Goal: Task Accomplishment & Management: Use online tool/utility

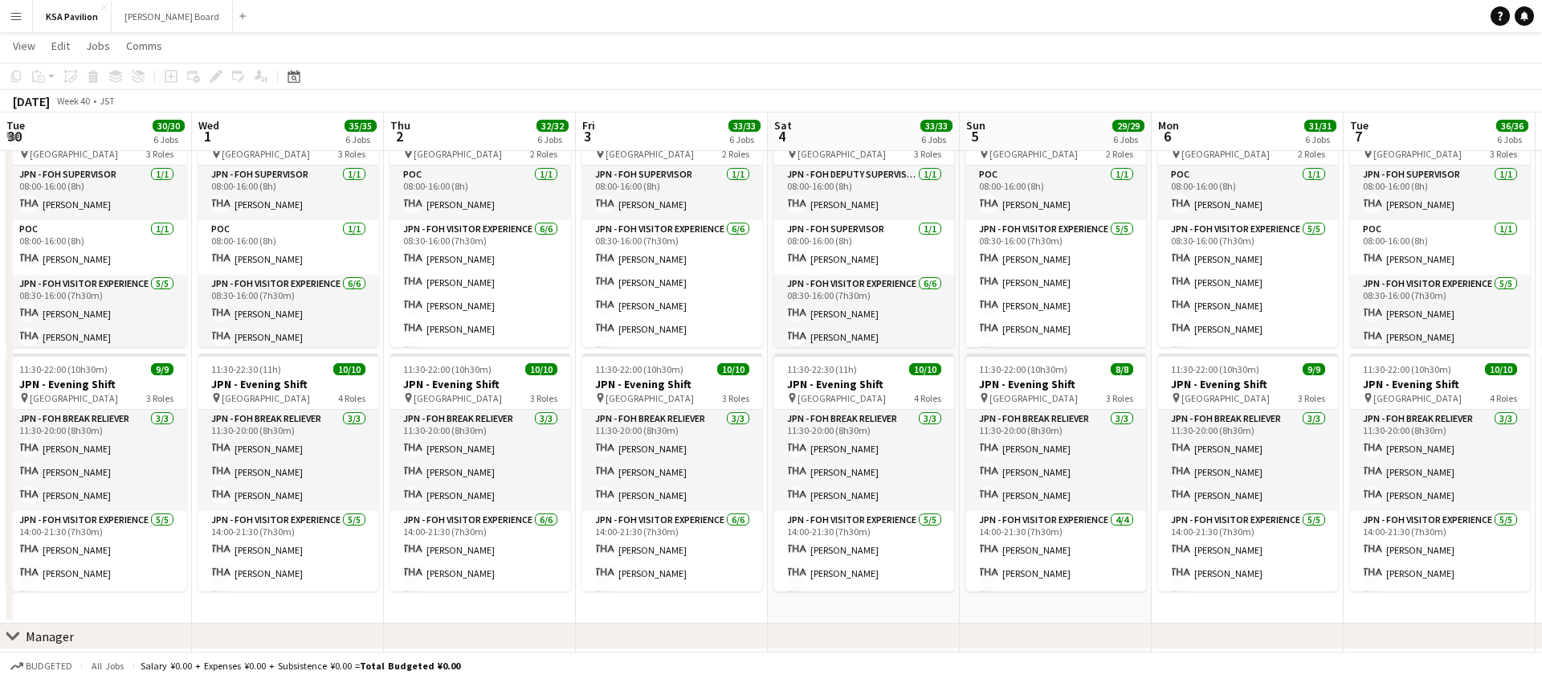
scroll to position [67, 0]
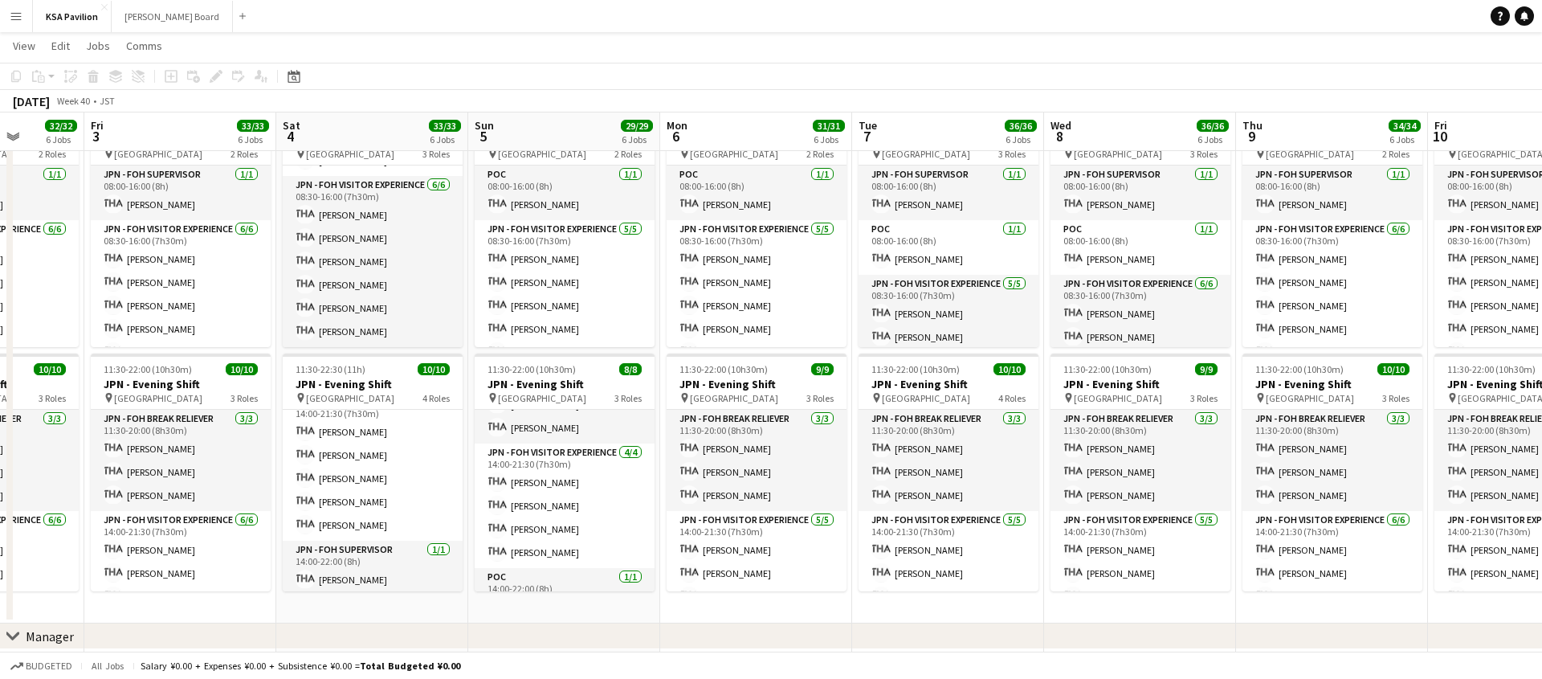
click at [8, 17] on button "Menu" at bounding box center [16, 16] width 32 height 32
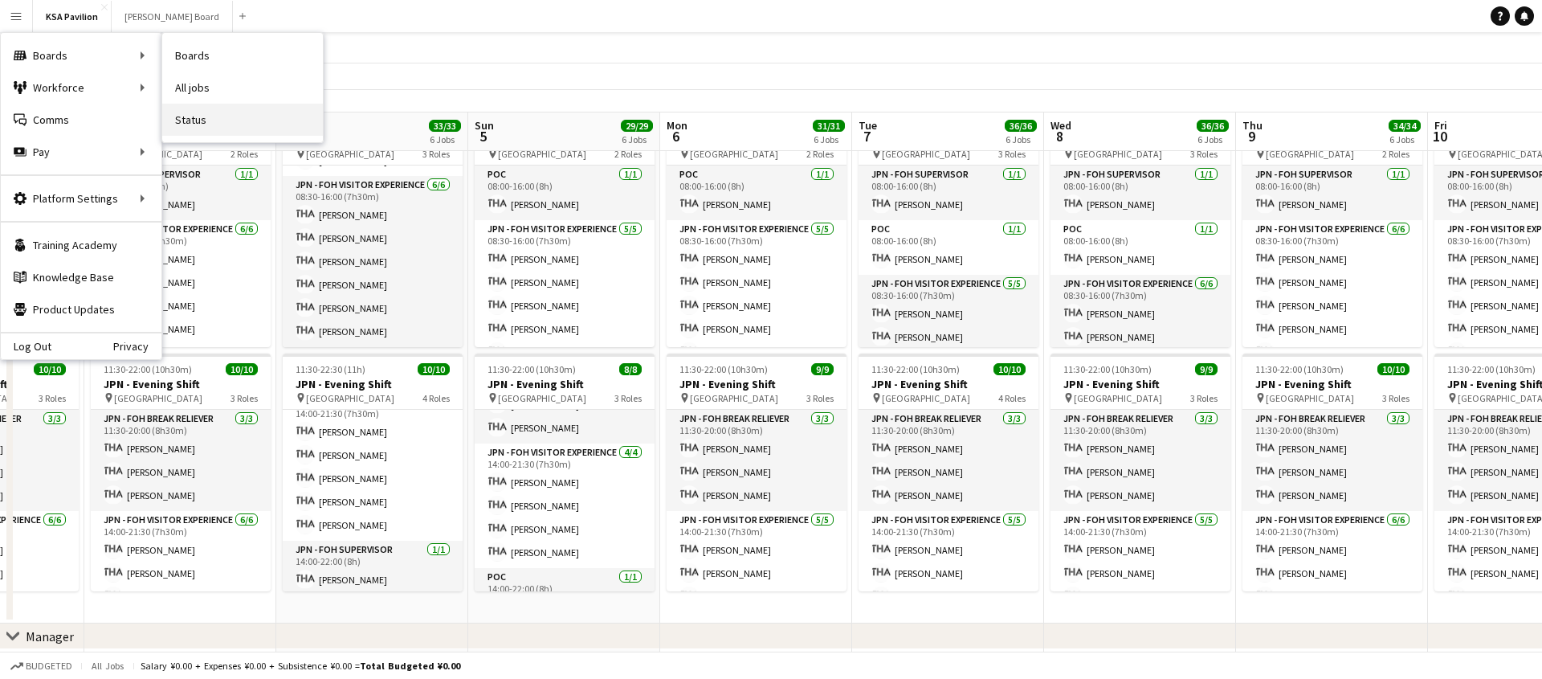
click at [202, 123] on link "Status" at bounding box center [242, 120] width 161 height 32
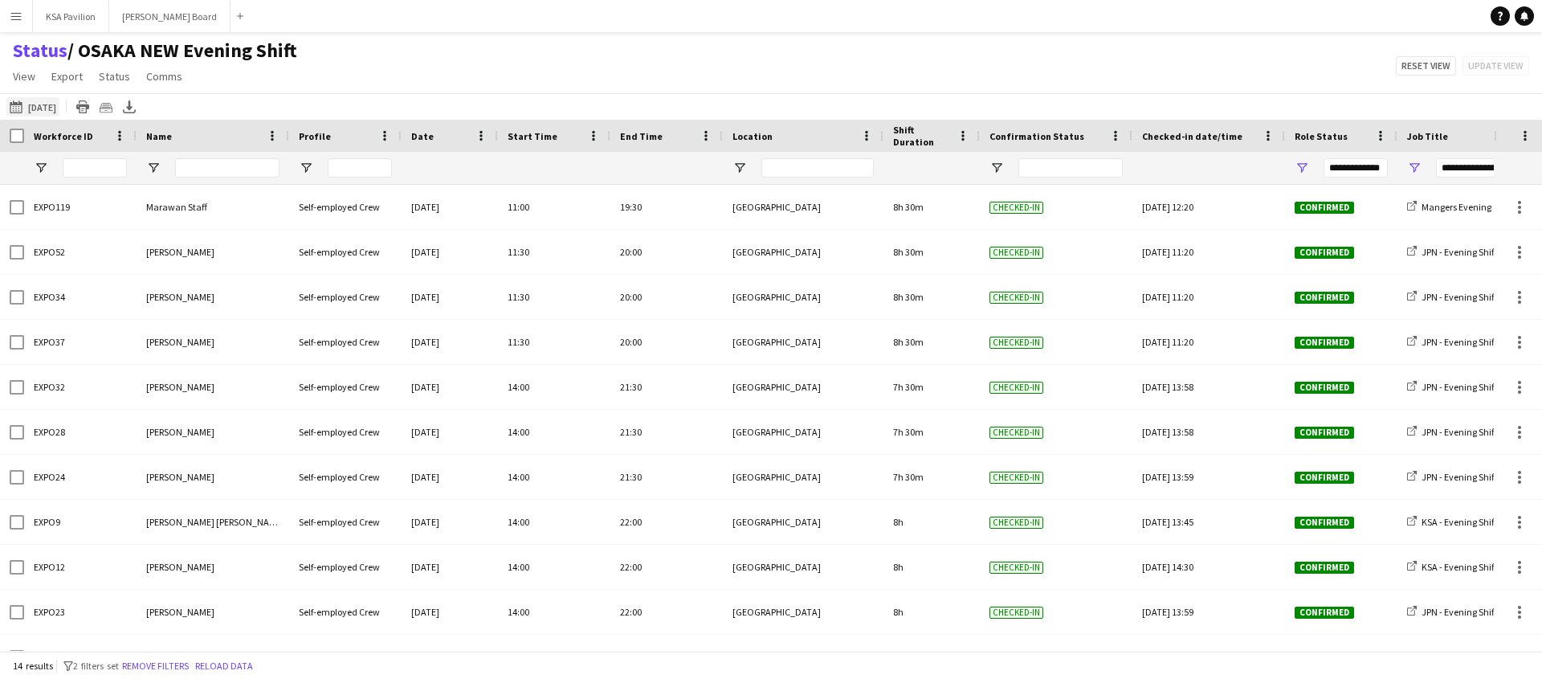
click at [55, 100] on button "[DATE] [DATE]" at bounding box center [32, 106] width 53 height 19
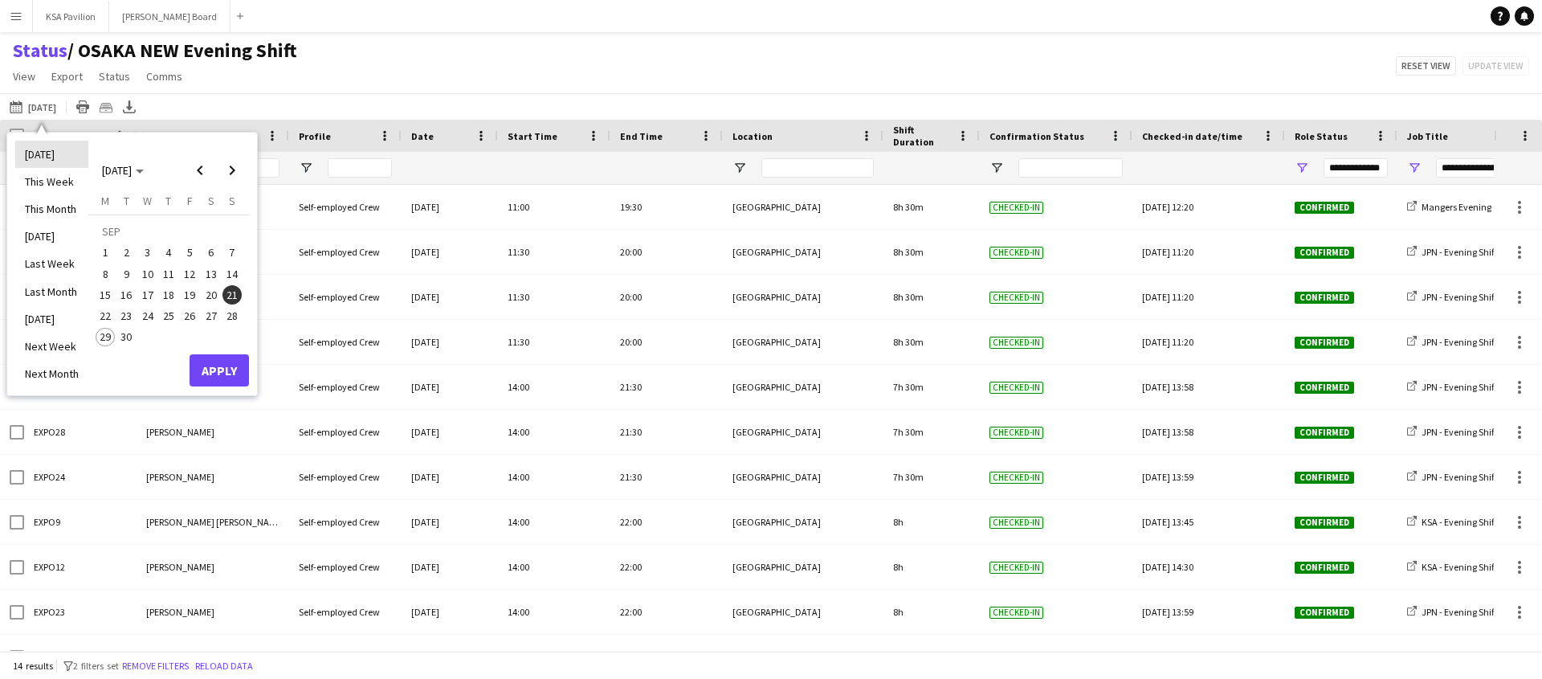
click at [51, 146] on li "[DATE]" at bounding box center [51, 154] width 73 height 27
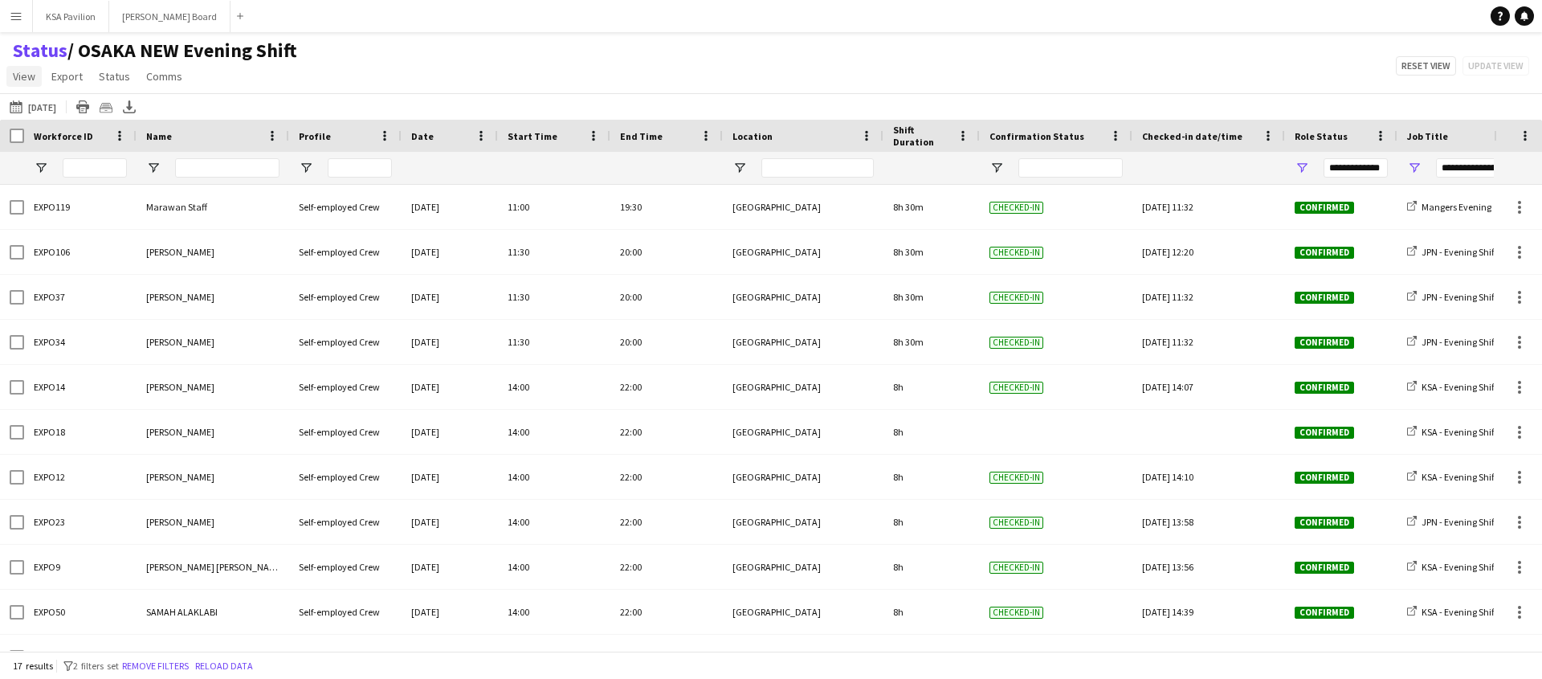
click at [32, 80] on span "View" at bounding box center [24, 76] width 22 height 14
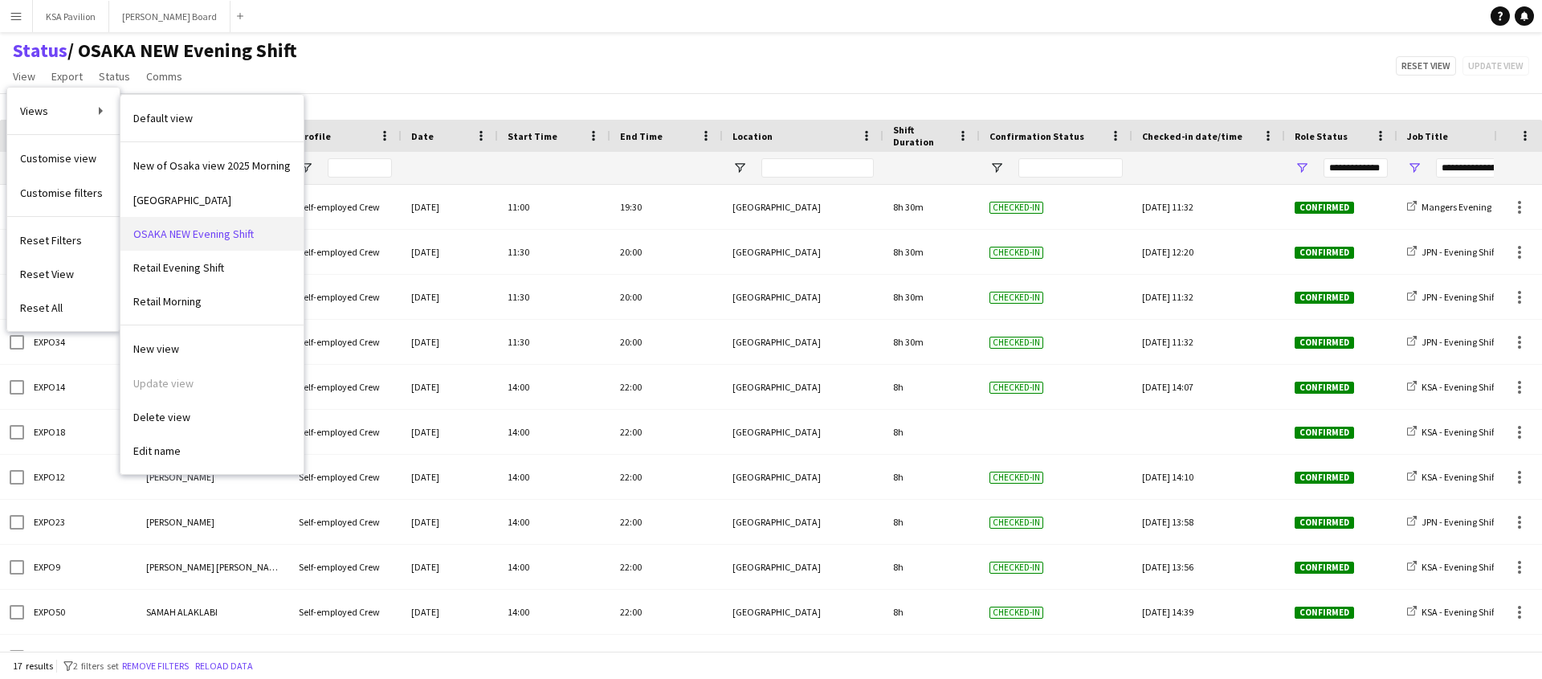
click at [233, 239] on span "OSAKA NEW Evening Shift" at bounding box center [193, 233] width 120 height 14
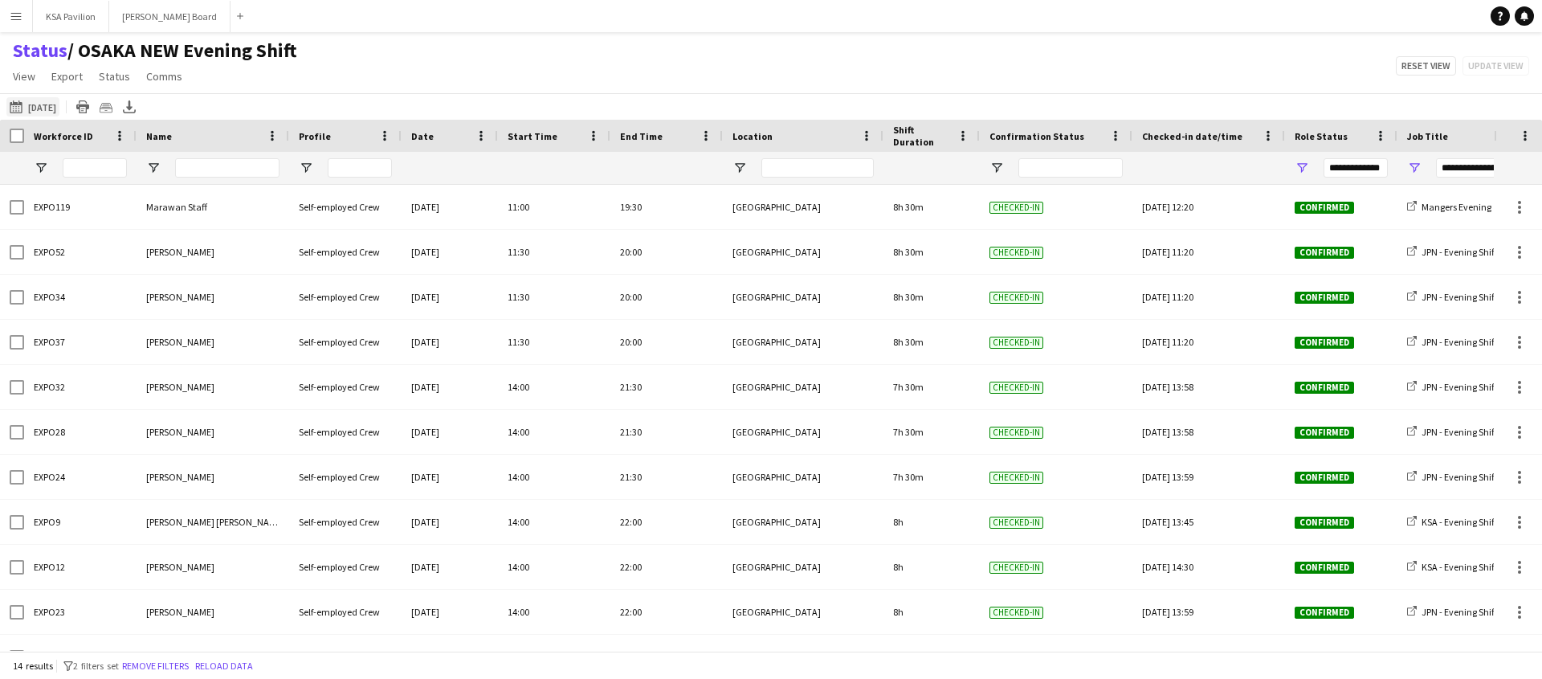
click at [44, 101] on button "[DATE] [DATE]" at bounding box center [32, 106] width 53 height 19
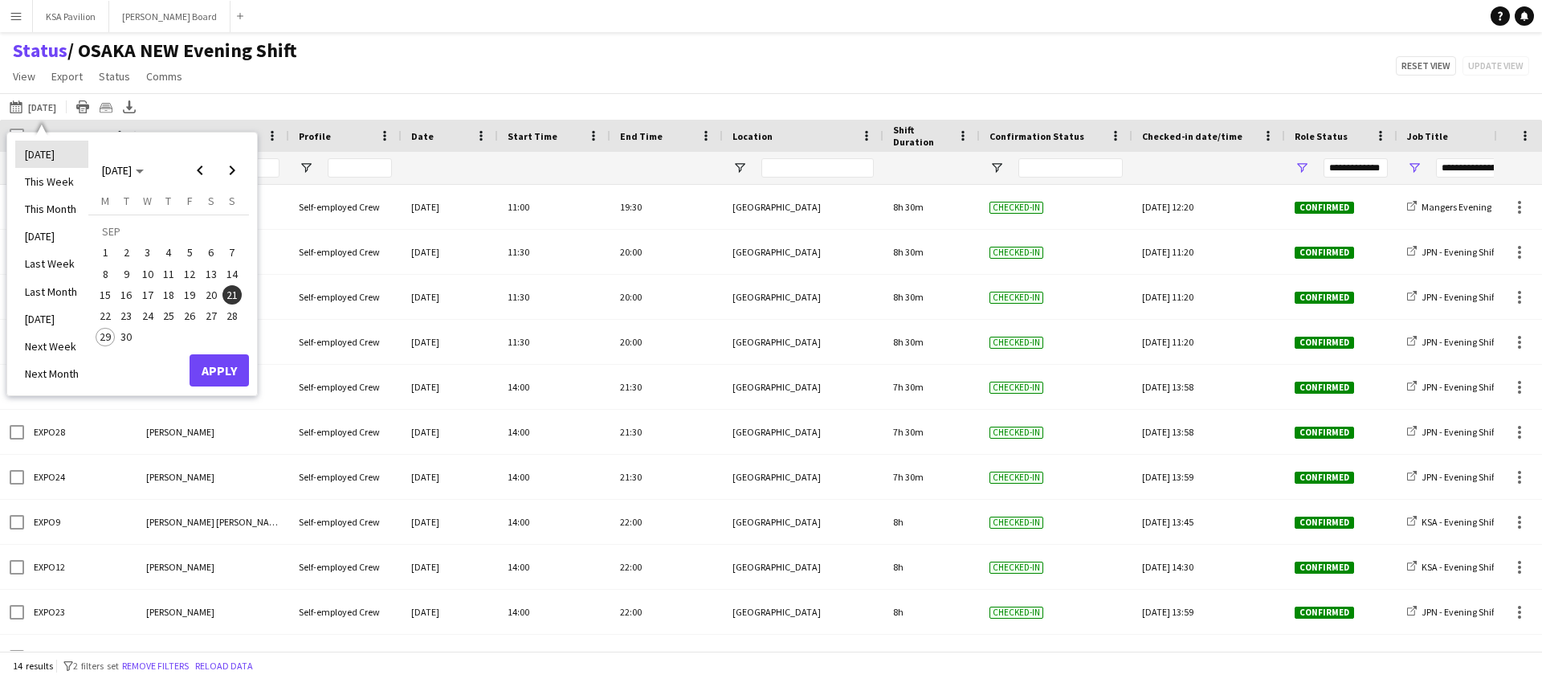
click at [43, 158] on li "[DATE]" at bounding box center [51, 154] width 73 height 27
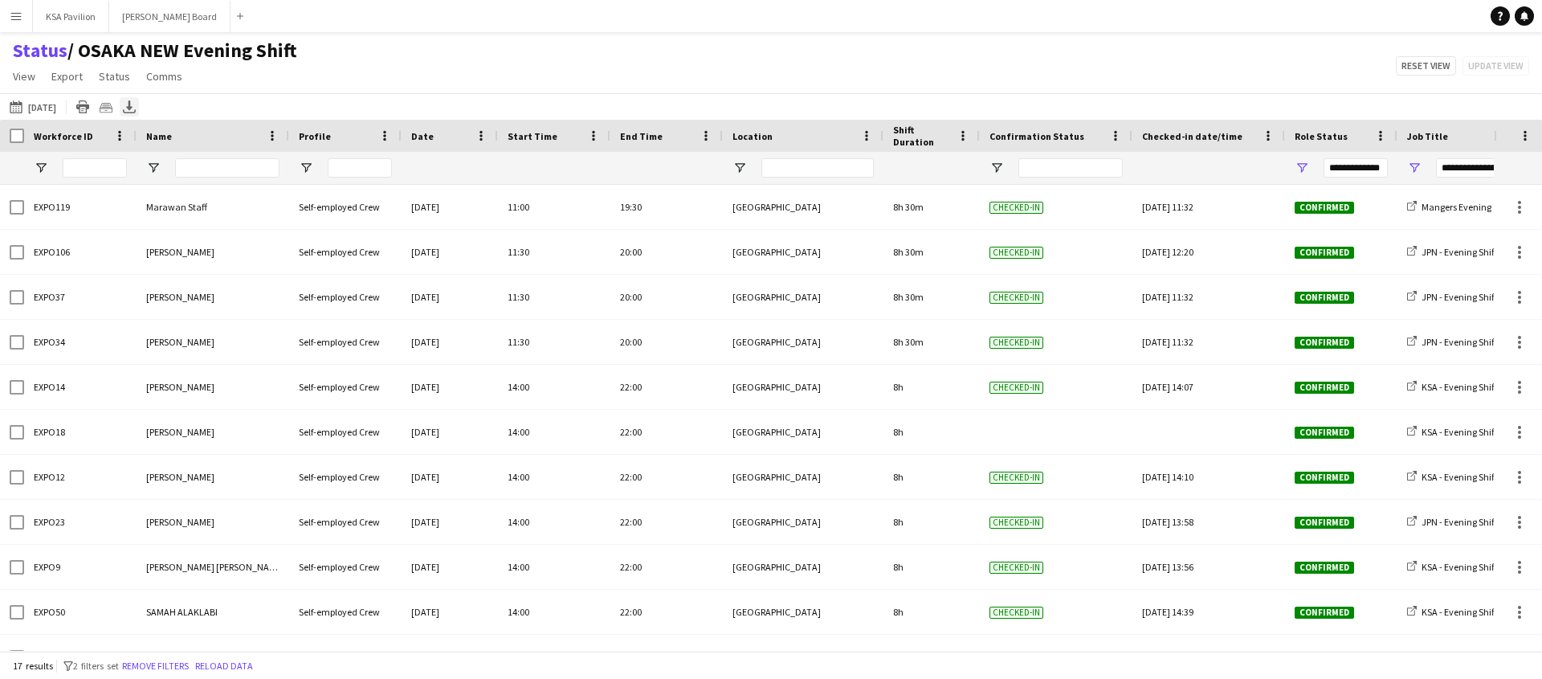
click at [126, 98] on div "Export XLSX" at bounding box center [129, 106] width 19 height 19
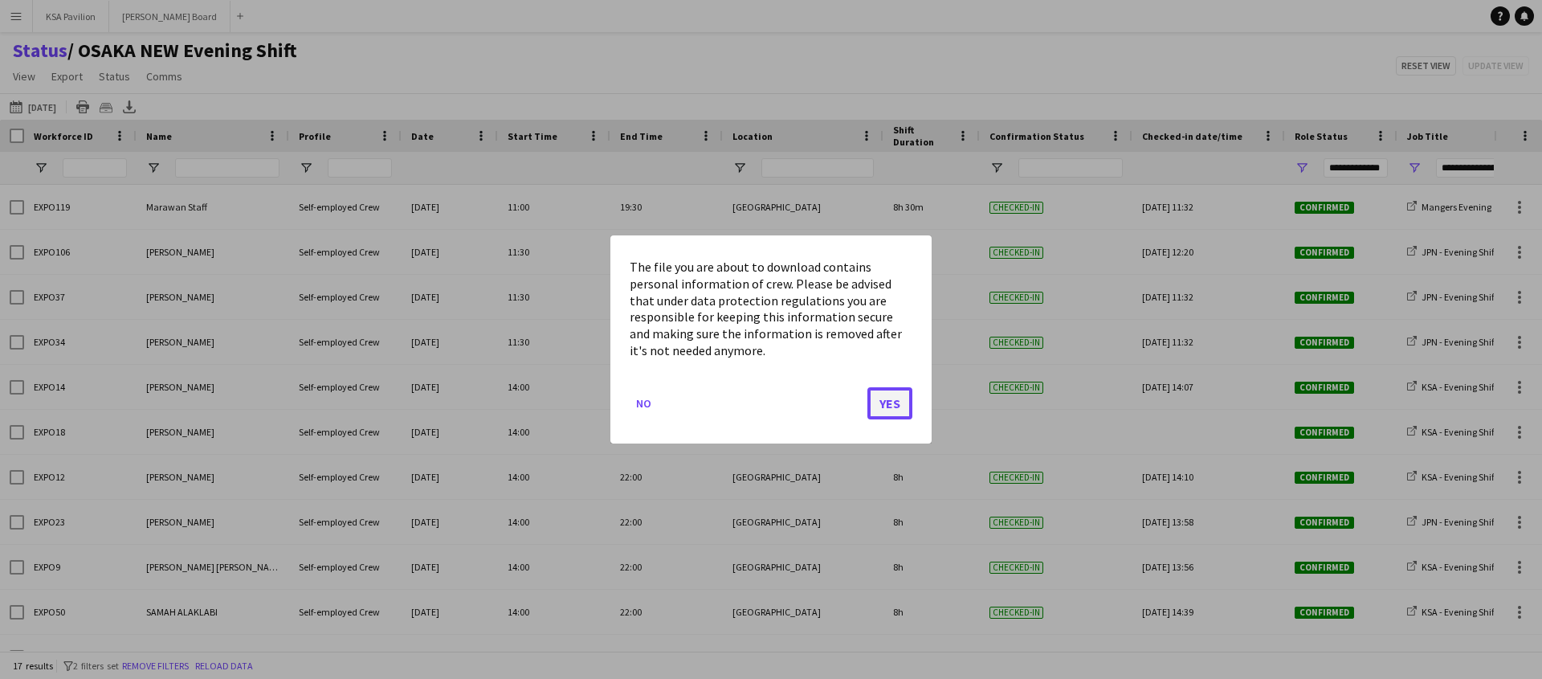
click at [887, 415] on button "Yes" at bounding box center [889, 403] width 45 height 32
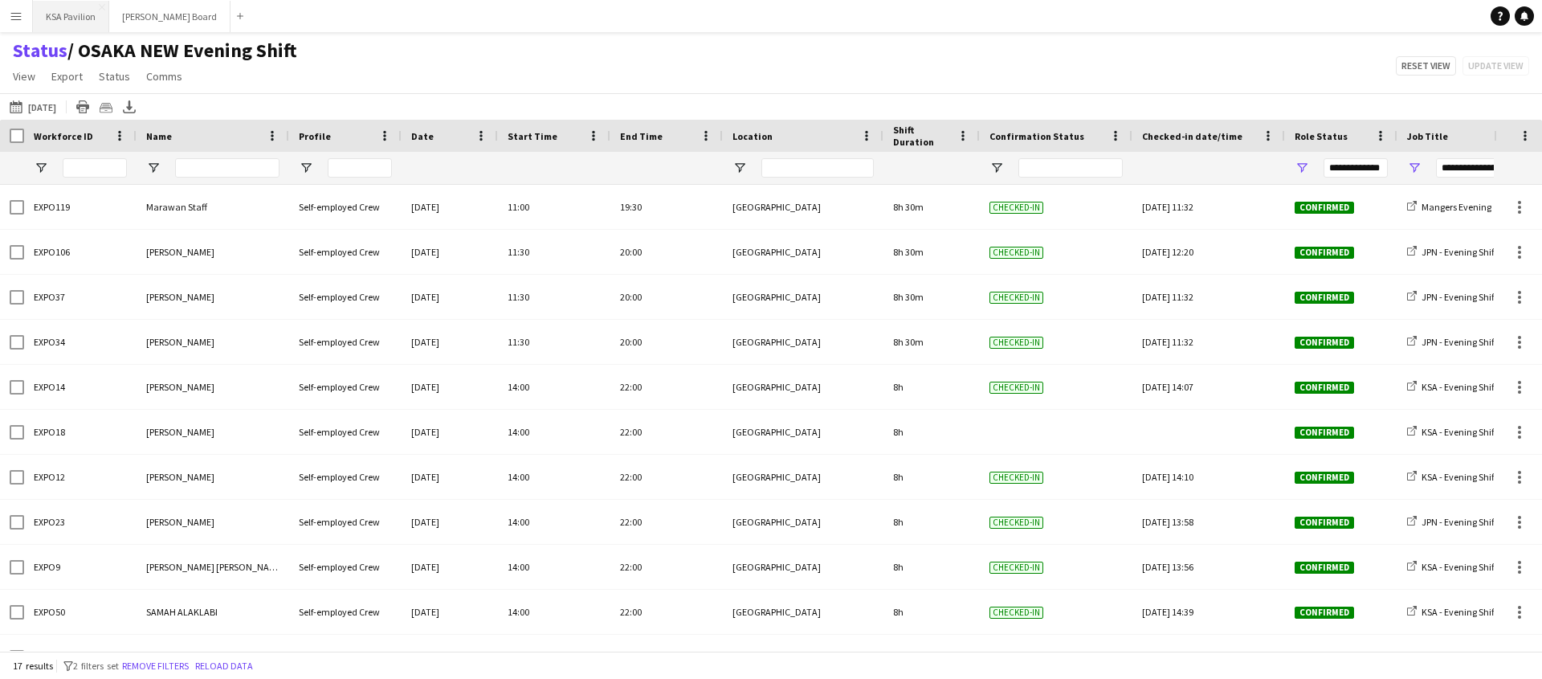
click at [55, 28] on button "KSA Pavilion Close" at bounding box center [71, 16] width 76 height 31
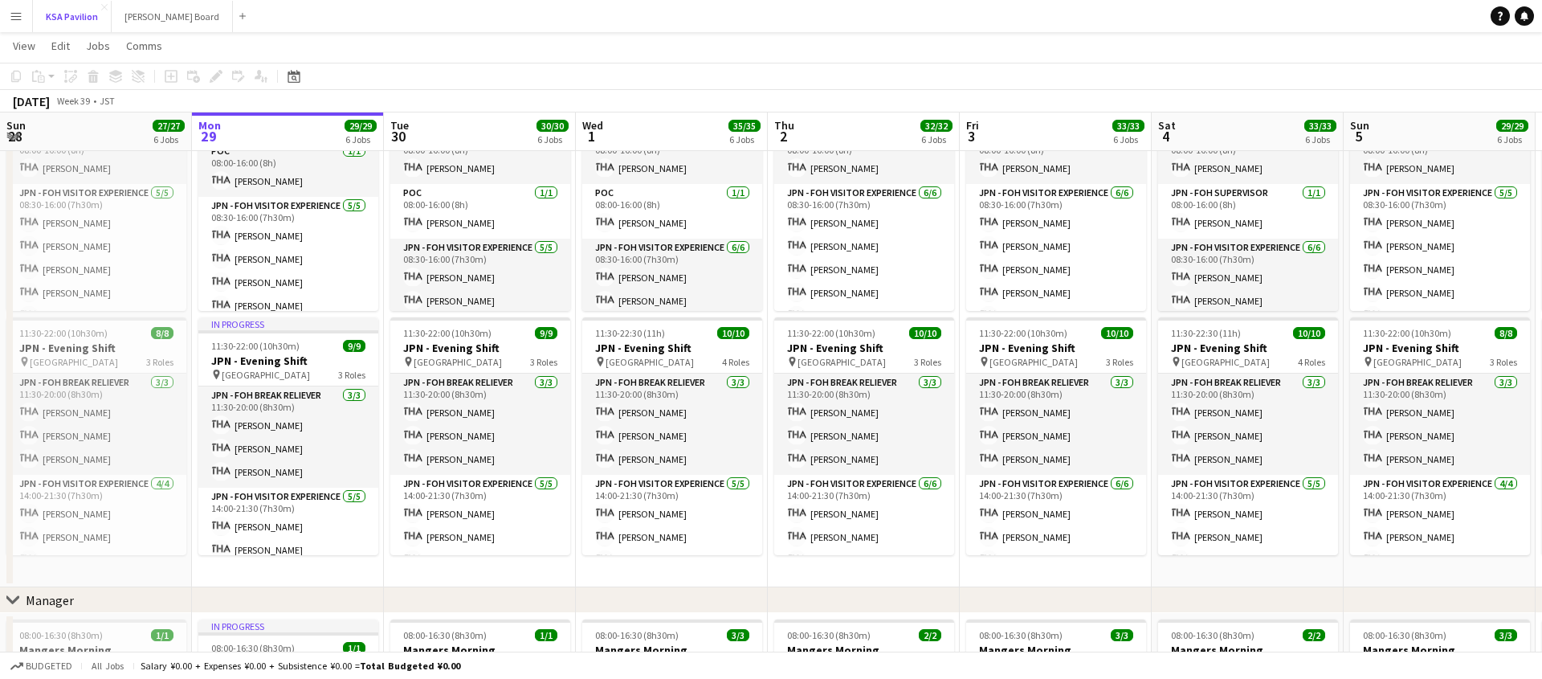
scroll to position [135, 0]
